Goal: Use online tool/utility: Utilize a website feature to perform a specific function

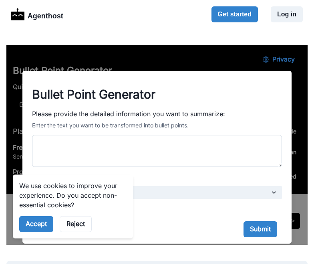
click at [209, 162] on textarea "Please provide the detailed information you want to summarize:" at bounding box center [157, 151] width 250 height 32
paste textarea "**********"
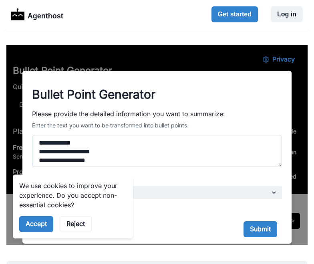
scroll to position [209, 0]
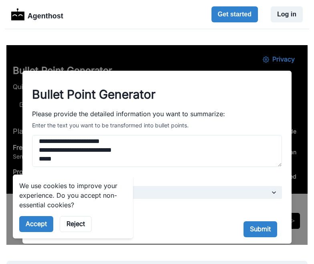
paste textarea "**********"
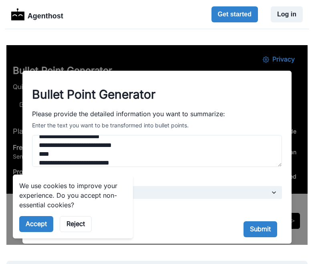
scroll to position [473, 0]
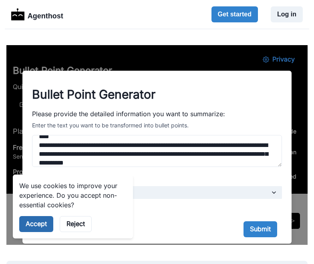
click at [31, 224] on button "Accept" at bounding box center [36, 224] width 34 height 16
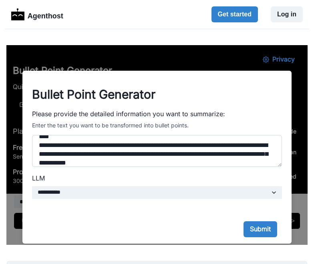
scroll to position [482, 0]
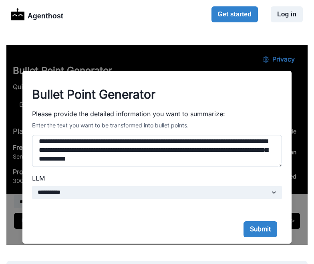
paste textarea "**********"
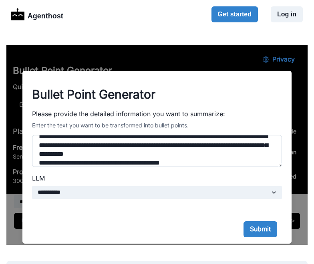
scroll to position [701, 0]
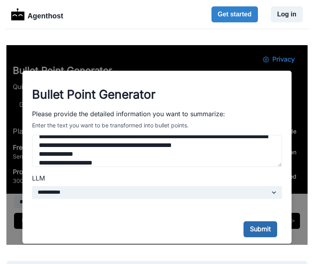
type textarea "**********"
click at [262, 231] on button "Submit" at bounding box center [260, 230] width 34 height 16
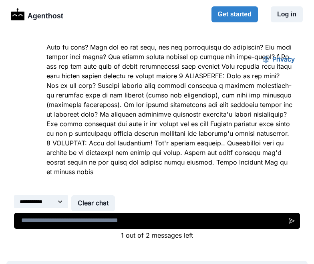
scroll to position [553, 0]
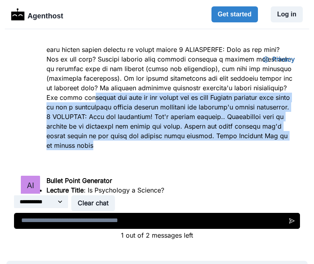
drag, startPoint x: 82, startPoint y: 145, endPoint x: 57, endPoint y: 96, distance: 55.6
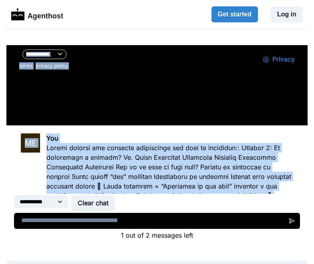
scroll to position [284, 0]
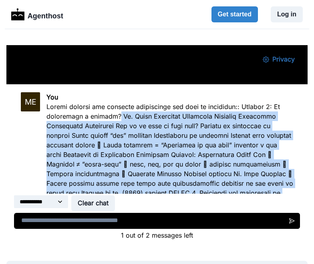
drag, startPoint x: 85, startPoint y: 146, endPoint x: 118, endPoint y: 116, distance: 44.4
click at [118, 116] on p at bounding box center [169, 260] width 246 height 317
copy p "Lo. Ipsum Dolorsita Consectet Adipisci Elitseddo Eiusmodtem Incididunt Utl et d…"
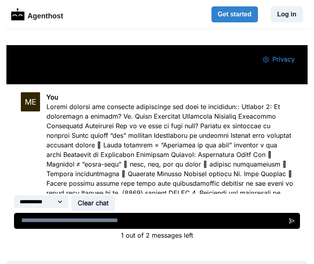
click at [154, 154] on p at bounding box center [169, 260] width 246 height 317
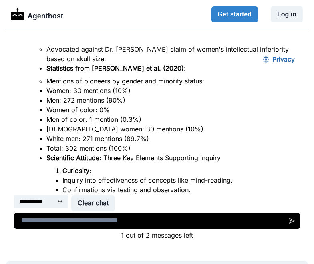
scroll to position [856, 0]
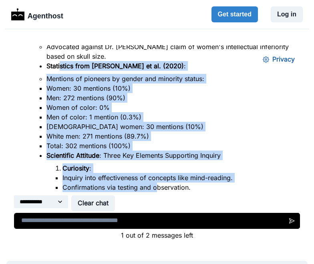
drag, startPoint x: 61, startPoint y: 70, endPoint x: 158, endPoint y: 186, distance: 151.7
click at [158, 187] on ul "Lecture Title : Is Psychology a Science? Presenter : [PERSON_NAME], Assistant T…" at bounding box center [169, 82] width 246 height 400
click at [158, 186] on li "Confirmations via testing and observation." at bounding box center [177, 188] width 230 height 10
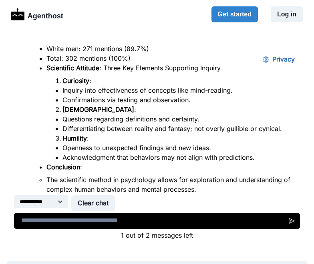
scroll to position [985, 0]
